Goal: Transaction & Acquisition: Purchase product/service

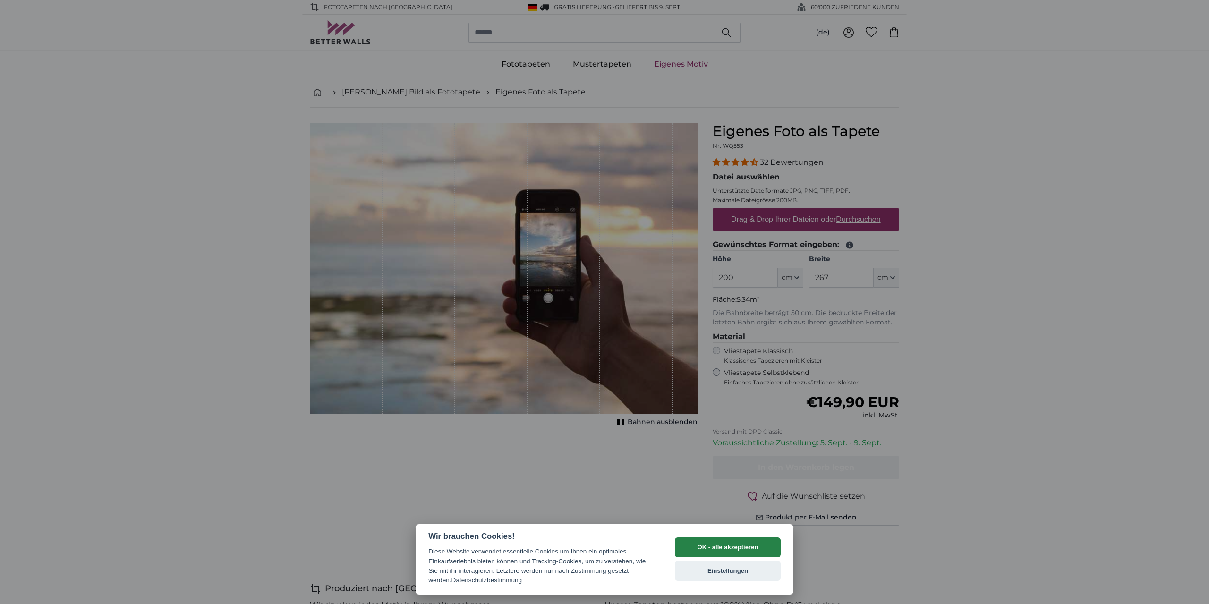
click at [734, 545] on button "OK - alle akzeptieren" at bounding box center [728, 548] width 106 height 20
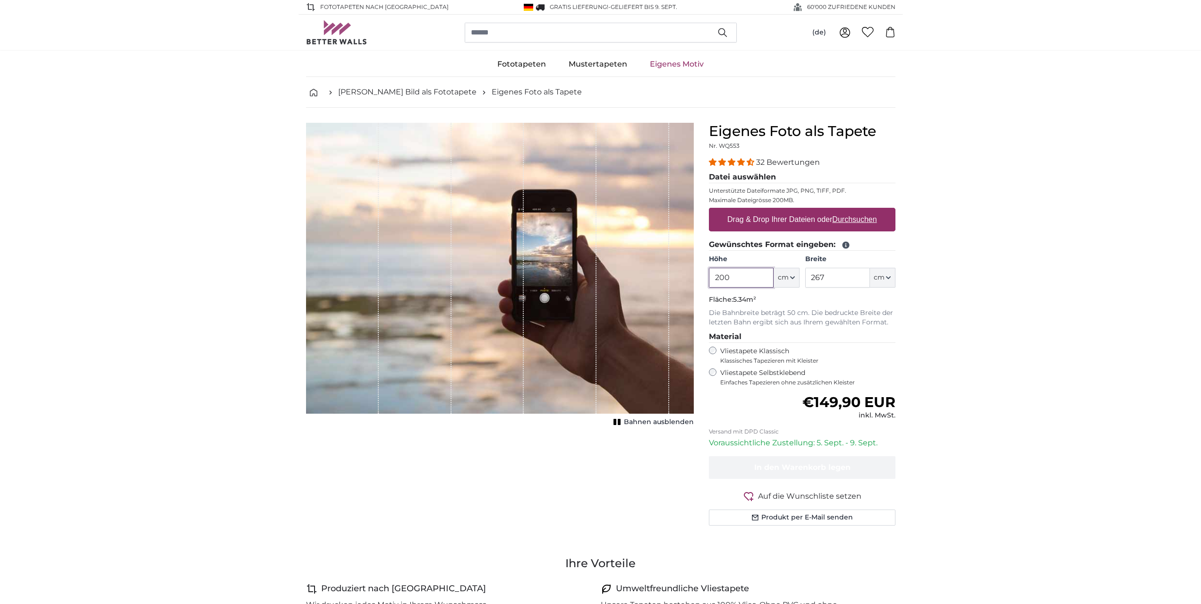
drag, startPoint x: 748, startPoint y: 277, endPoint x: 660, endPoint y: 277, distance: 87.9
click at [660, 277] on product-detail "Abbrechen Bild zuschneiden Bahnen ausblenden Eigenes Foto als Tapete Nr. WQ553 …" at bounding box center [601, 328] width 605 height 441
type input "400"
drag, startPoint x: 845, startPoint y: 278, endPoint x: 773, endPoint y: 282, distance: 71.4
click at [783, 282] on div "Höhe 400 ft cm Centimeter (cm) Inches (inch) Feet (ft. in.) Breite 267 ft cm Ce…" at bounding box center [802, 271] width 187 height 33
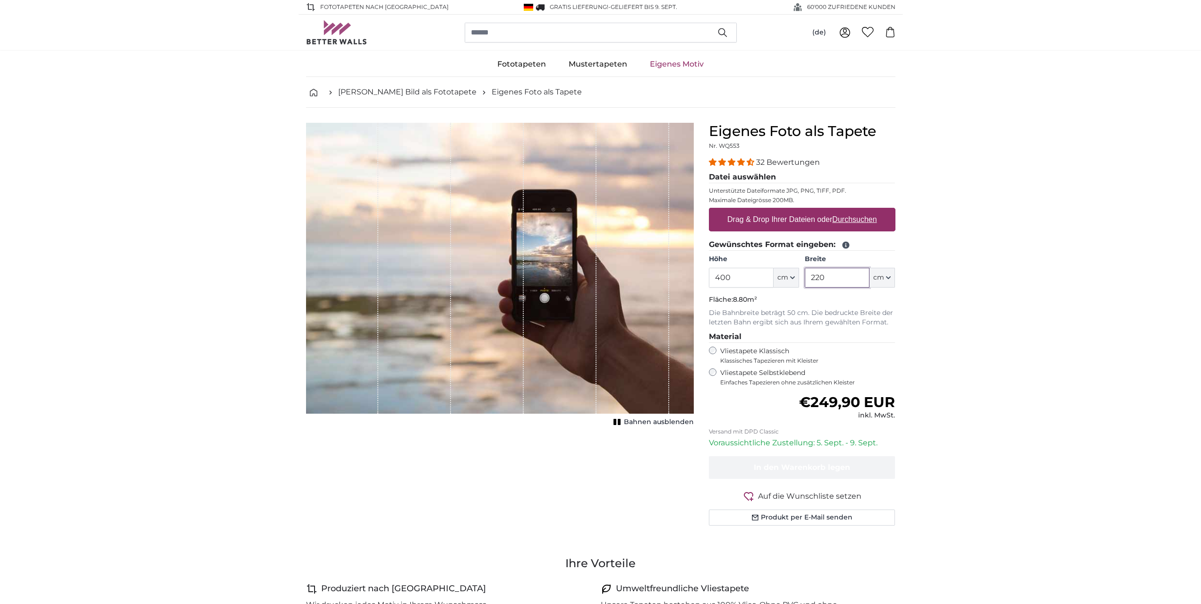
type input "220"
click at [847, 219] on u "Durchsuchen" at bounding box center [854, 219] width 44 height 8
click at [847, 211] on input "Drag & Drop Ihrer Dateien oder Durchsuchen" at bounding box center [802, 209] width 187 height 3
type input "**********"
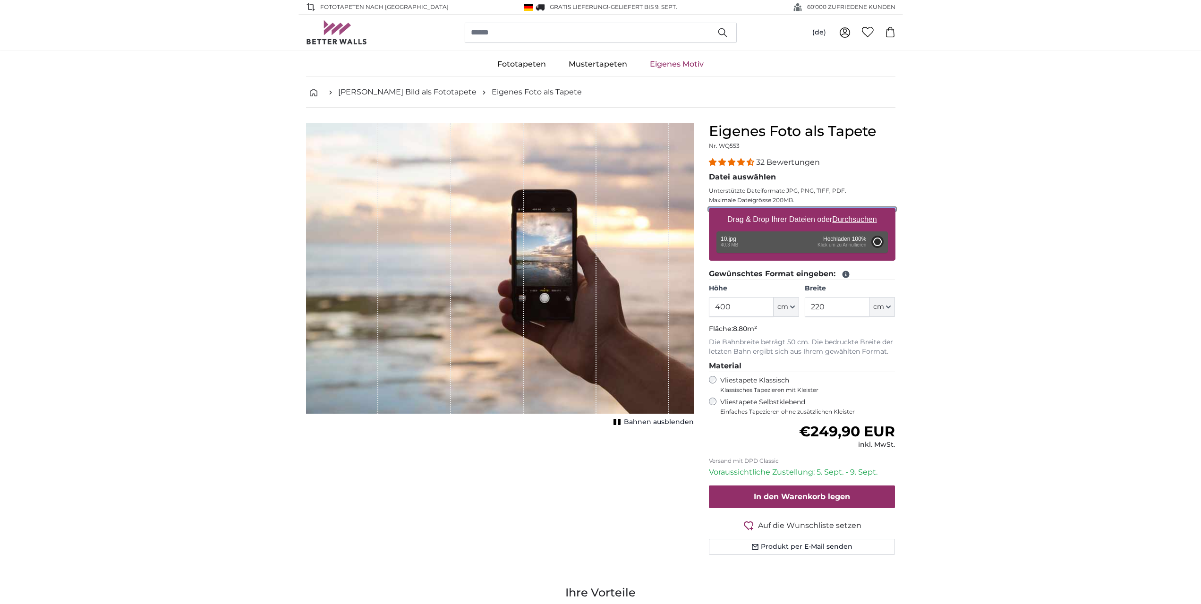
type input "200"
type input "356"
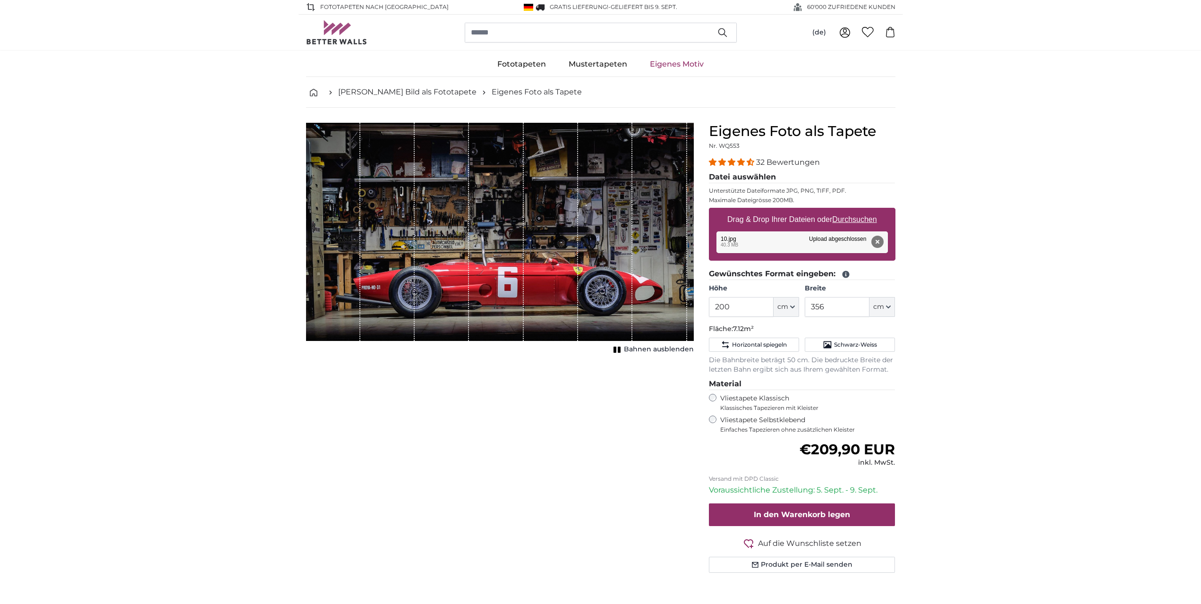
click at [867, 215] on u "Durchsuchen" at bounding box center [854, 219] width 44 height 8
click at [867, 211] on input "Drag & Drop Ihrer Dateien oder Durchsuchen" at bounding box center [802, 209] width 187 height 3
type input "**********"
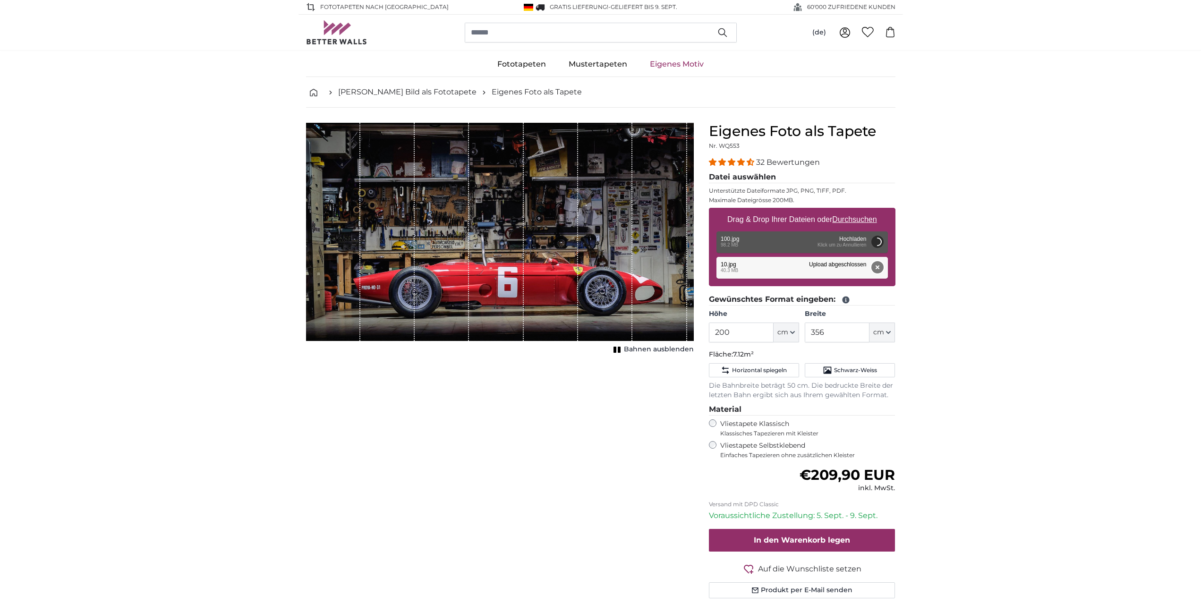
click at [877, 268] on button "Entfernen" at bounding box center [877, 267] width 12 height 12
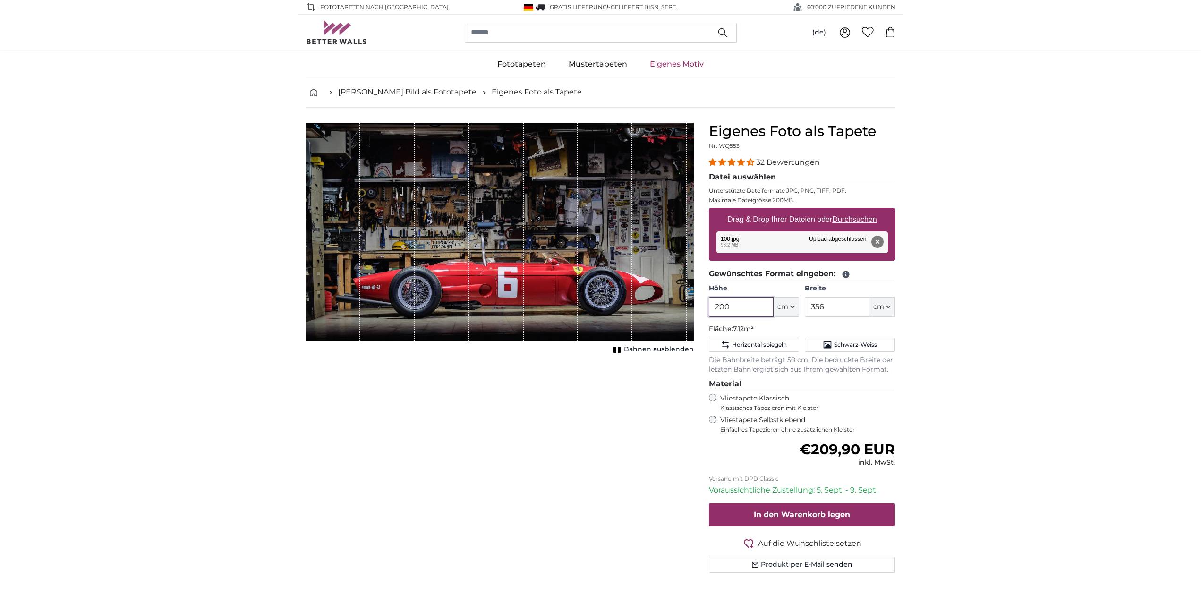
drag, startPoint x: 741, startPoint y: 305, endPoint x: 678, endPoint y: 305, distance: 62.8
click at [678, 305] on product-detail "Abbrechen Bild zuschneiden Bahnen ausblenden Eigenes Foto als Tapete Nr. WQ553 …" at bounding box center [601, 352] width 605 height 488
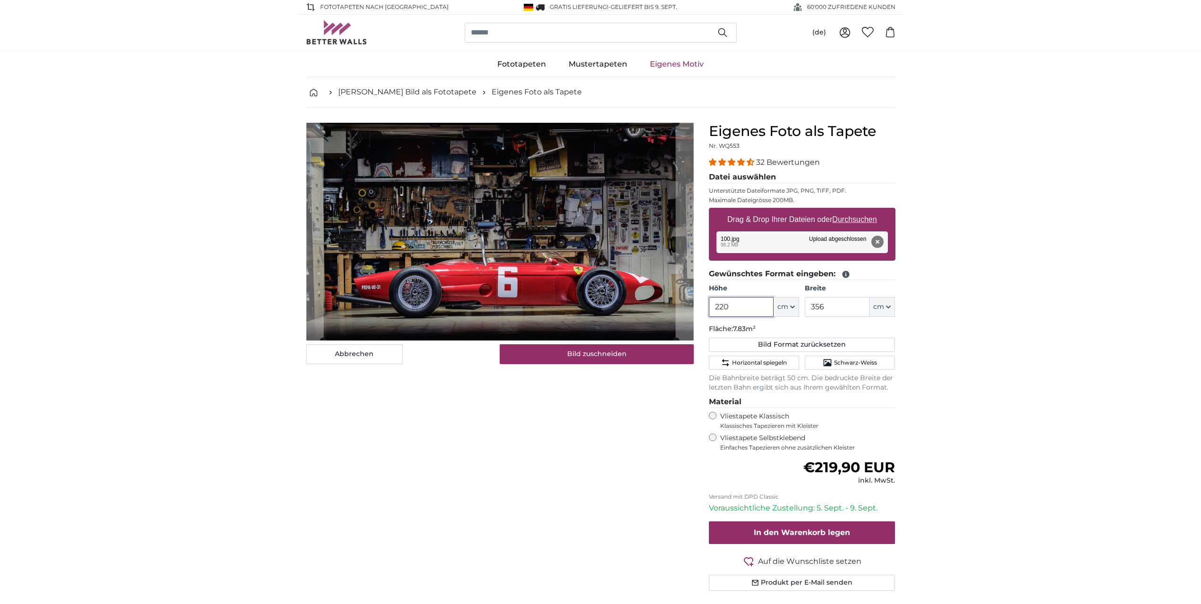
type input "220"
drag, startPoint x: 844, startPoint y: 305, endPoint x: 759, endPoint y: 307, distance: 85.1
click at [759, 307] on div "Höhe 220 ft cm Centimeter (cm) Inches (inch) Feet (ft. in.) Breite 356 ft cm Ce…" at bounding box center [802, 300] width 187 height 33
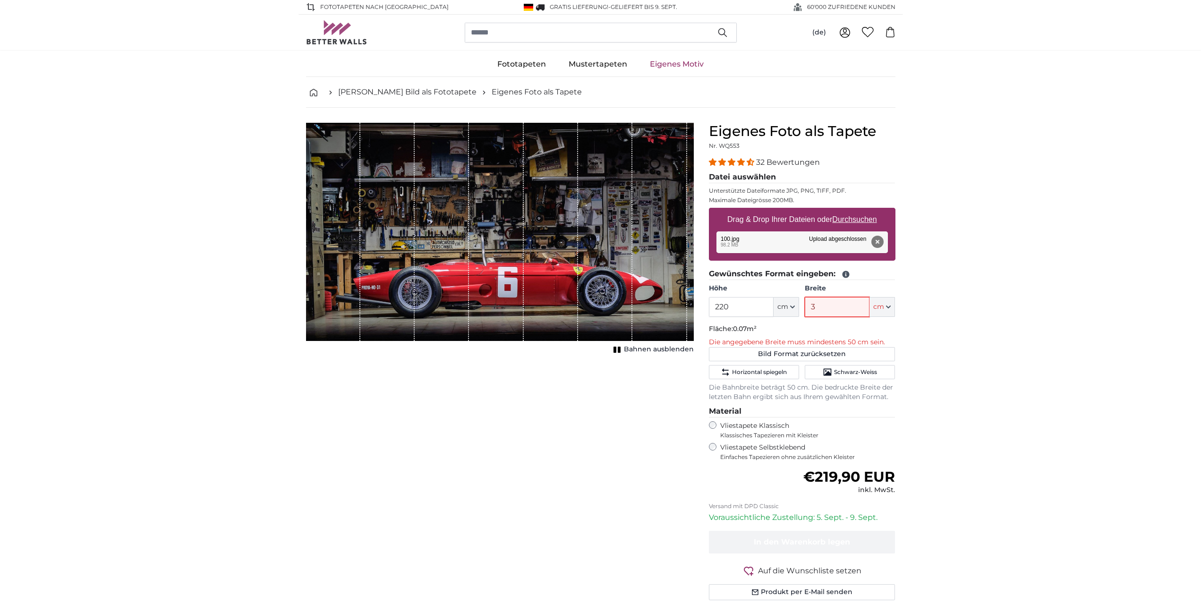
drag, startPoint x: 822, startPoint y: 307, endPoint x: 798, endPoint y: 305, distance: 24.2
click at [799, 305] on div "Höhe 220 ft cm Centimeter (cm) Inches (inch) Feet (ft. in.) Breite 3 ft cm Cent…" at bounding box center [802, 300] width 187 height 33
type input "400"
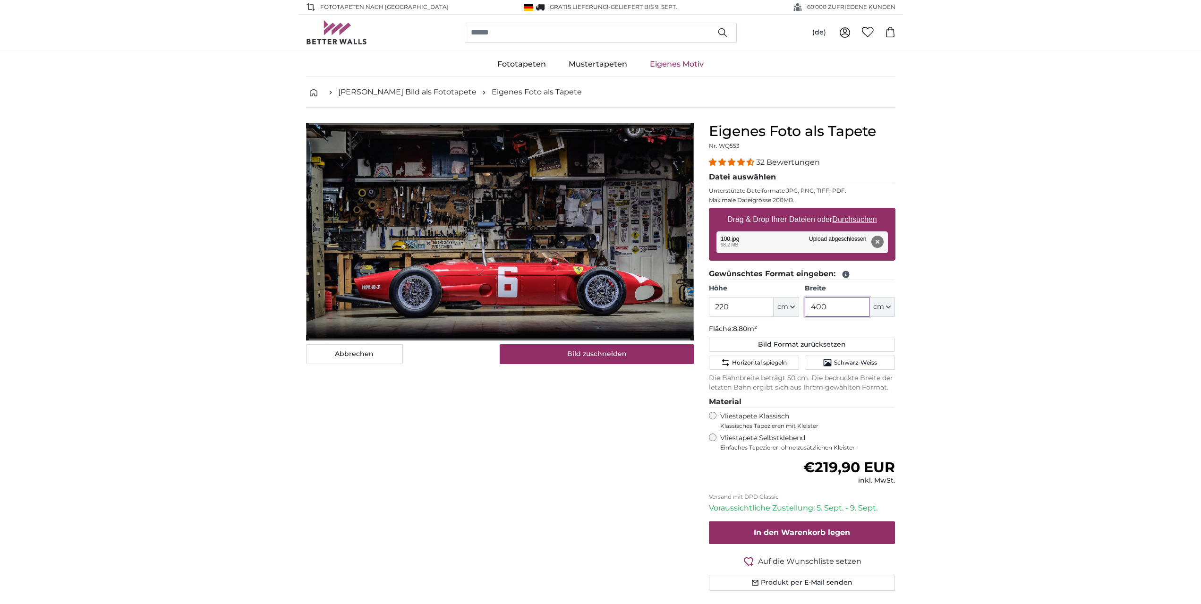
type input "400"
click at [735, 438] on label "Vliestapete Selbstklebend Einfaches Tapezieren ohne zusätzlichen Kleister" at bounding box center [807, 443] width 175 height 18
click at [737, 414] on label "Vliestapete Klassisch Klassisches Tapezieren mit Kleister" at bounding box center [803, 421] width 167 height 18
